Goal: Task Accomplishment & Management: Use online tool/utility

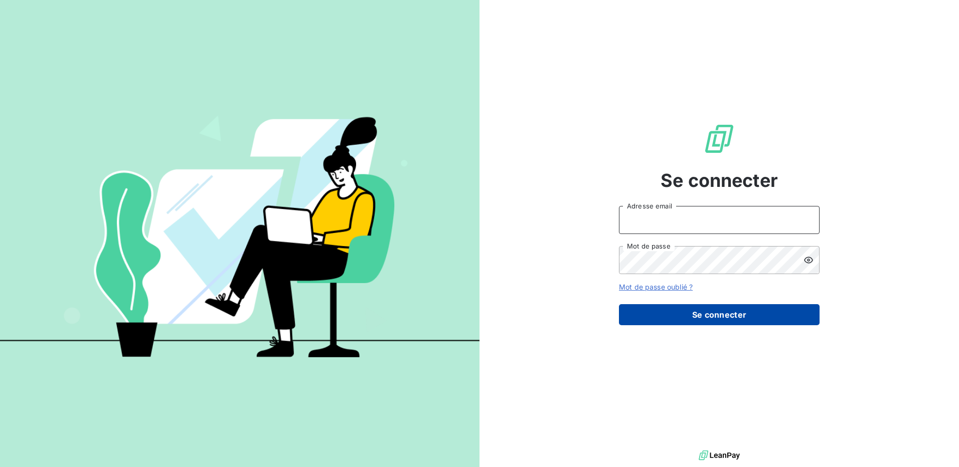
type input "[EMAIL_ADDRESS][DOMAIN_NAME]"
click at [700, 314] on button "Se connecter" at bounding box center [719, 314] width 201 height 21
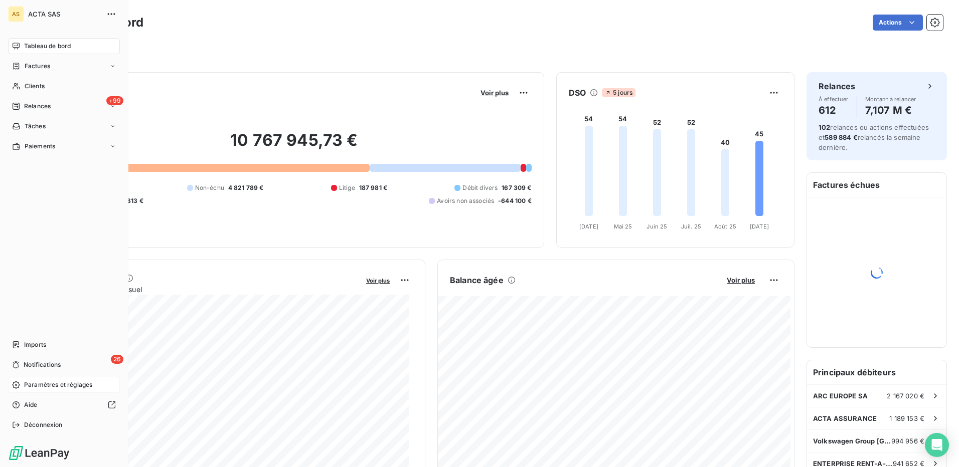
click at [45, 381] on span "Paramètres et réglages" at bounding box center [58, 385] width 68 height 9
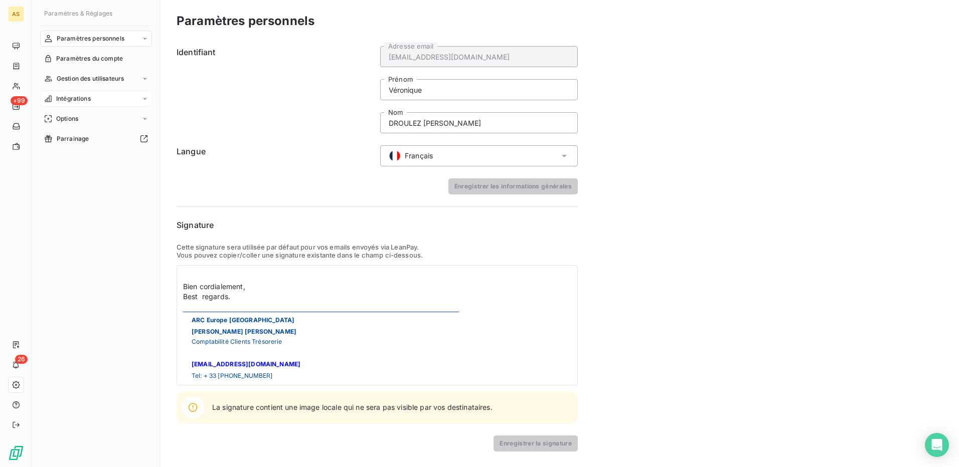
click at [73, 101] on span "Intégrations" at bounding box center [73, 98] width 35 height 9
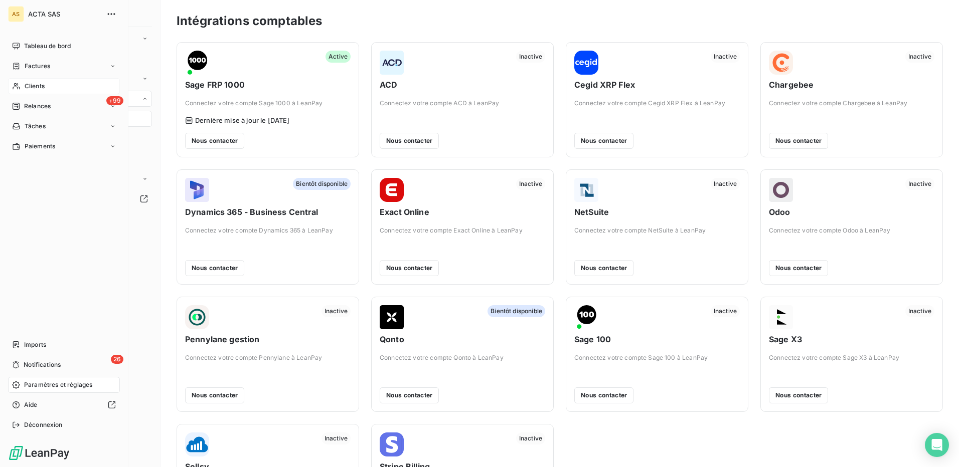
click at [27, 82] on span "Clients" at bounding box center [35, 86] width 20 height 9
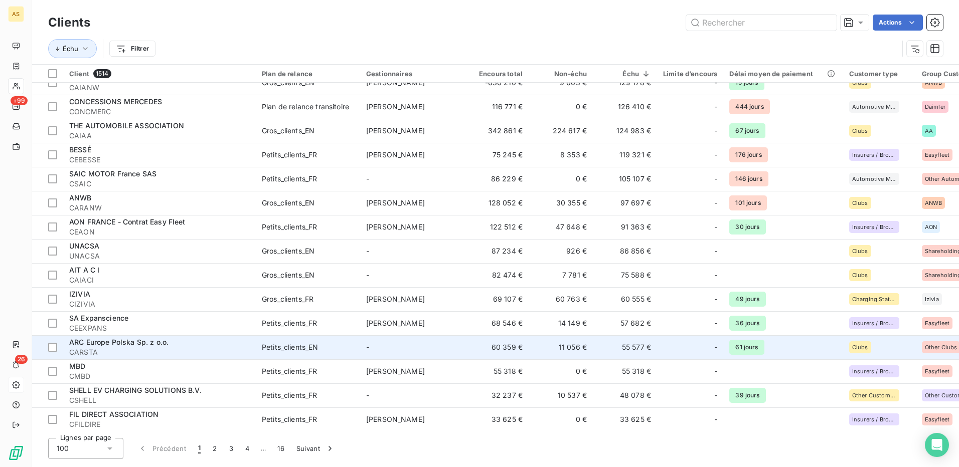
scroll to position [351, 0]
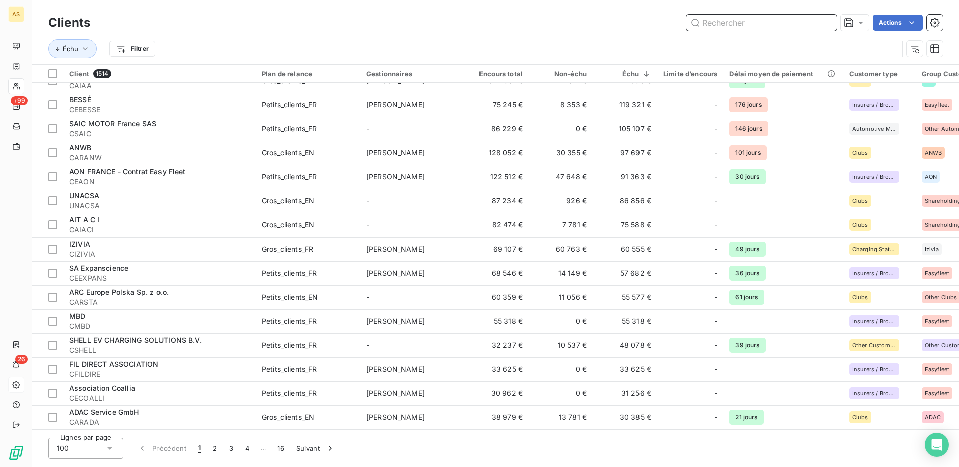
click at [741, 16] on input "text" at bounding box center [761, 23] width 150 height 16
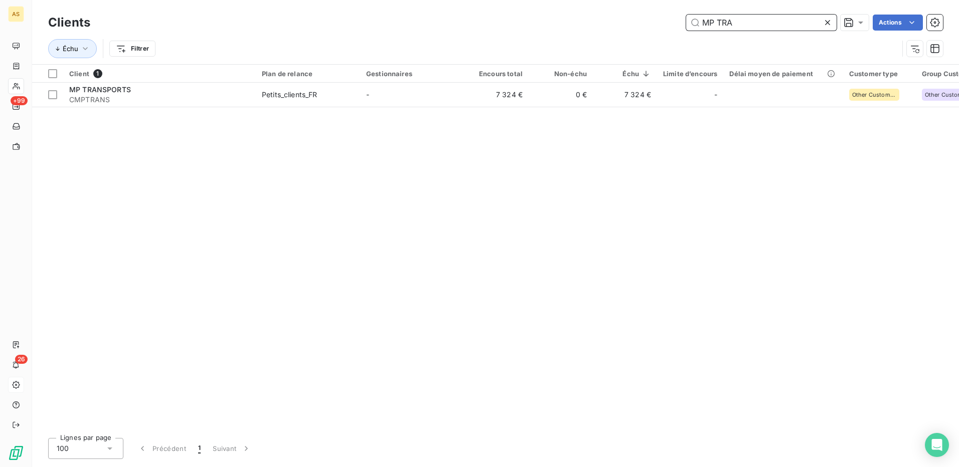
scroll to position [0, 0]
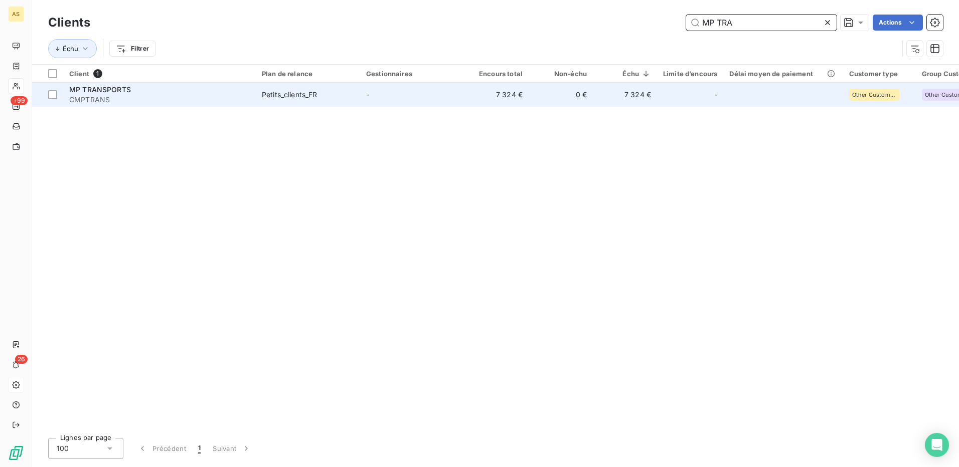
type input "MP TRA"
click at [190, 93] on div "MP TRANSPORTS" at bounding box center [159, 90] width 180 height 10
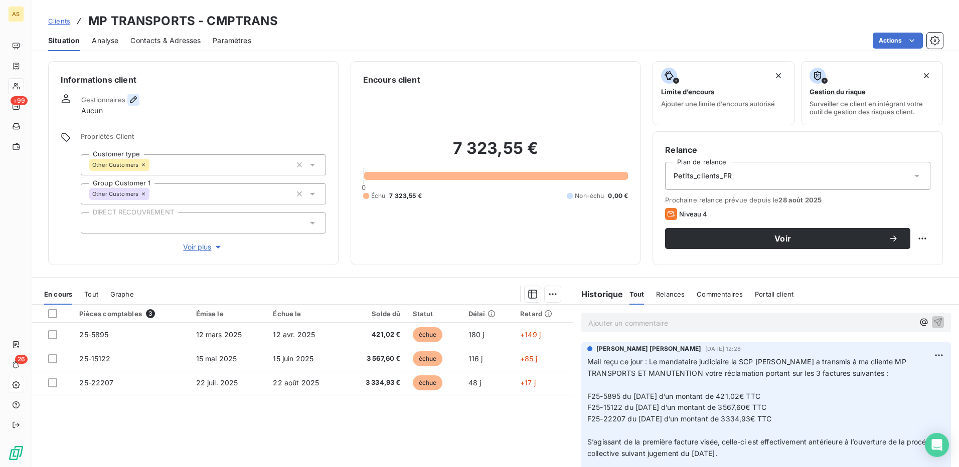
click at [130, 99] on icon "button" at bounding box center [133, 100] width 10 height 10
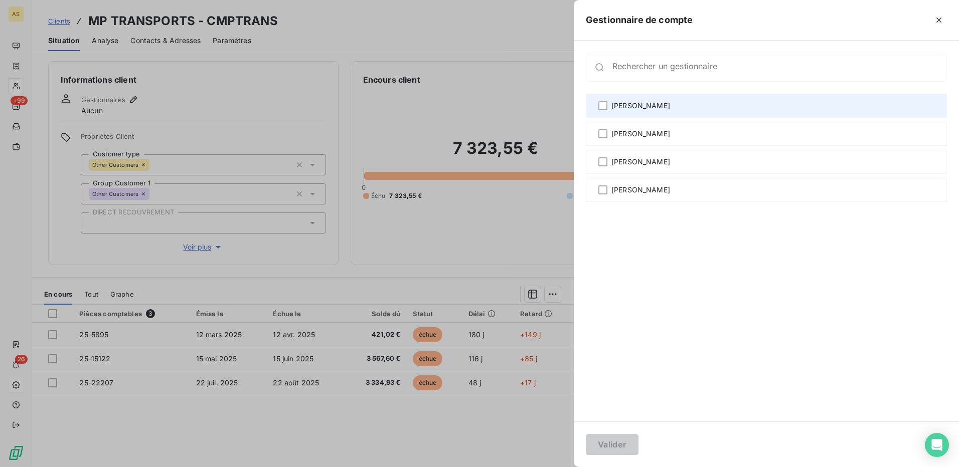
click at [608, 106] on div "[PERSON_NAME]" at bounding box center [766, 106] width 361 height 24
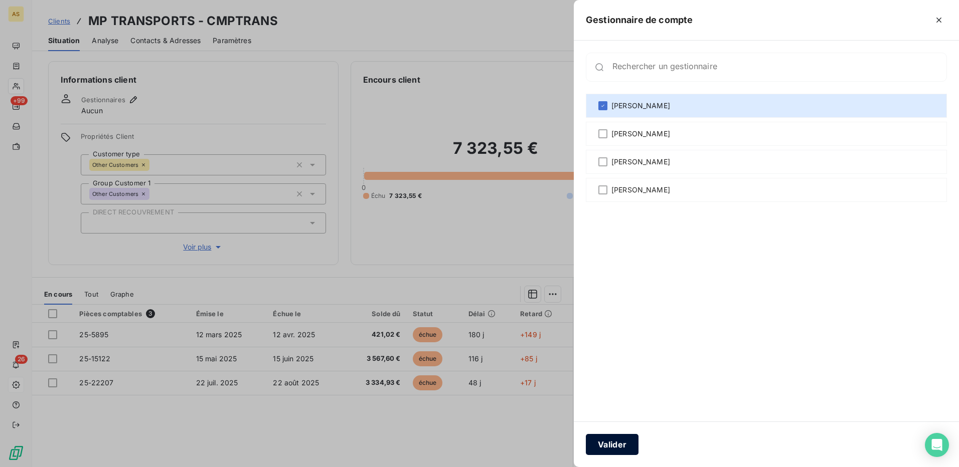
click at [619, 440] on button "Valider" at bounding box center [612, 444] width 53 height 21
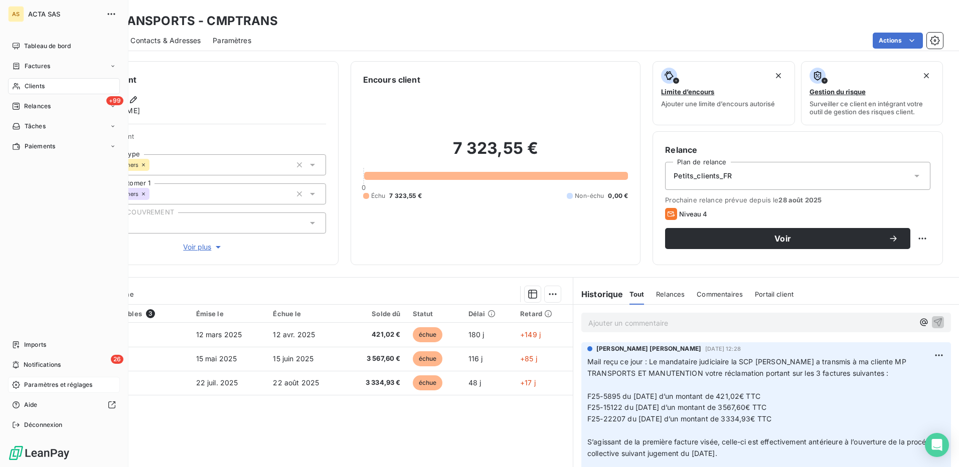
click at [32, 86] on span "Clients" at bounding box center [35, 86] width 20 height 9
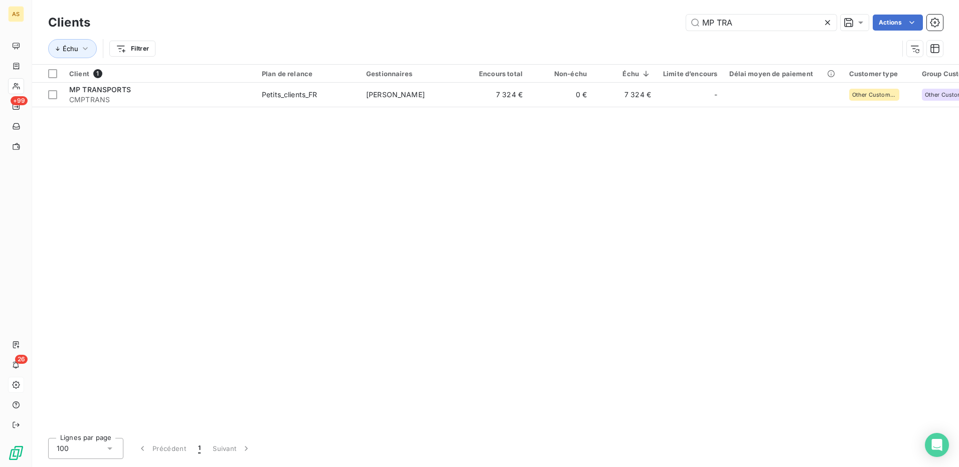
click at [828, 25] on icon at bounding box center [827, 22] width 5 height 5
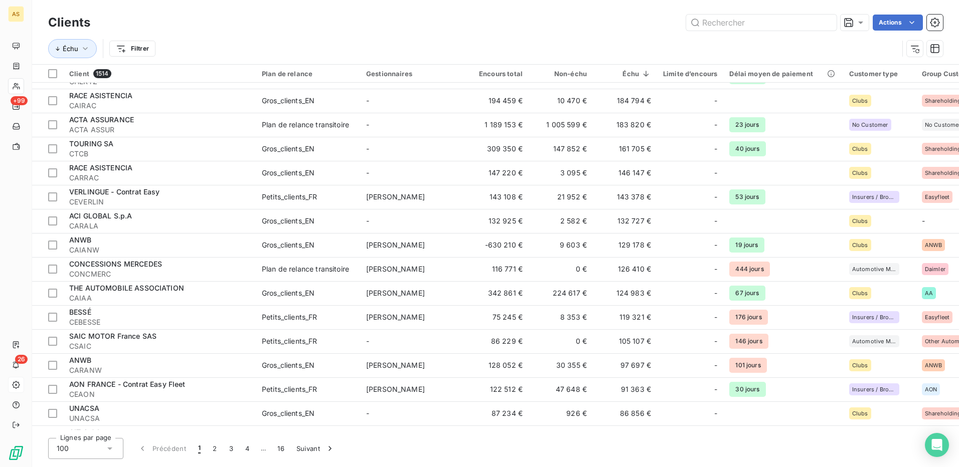
scroll to position [652, 0]
